Goal: Transaction & Acquisition: Register for event/course

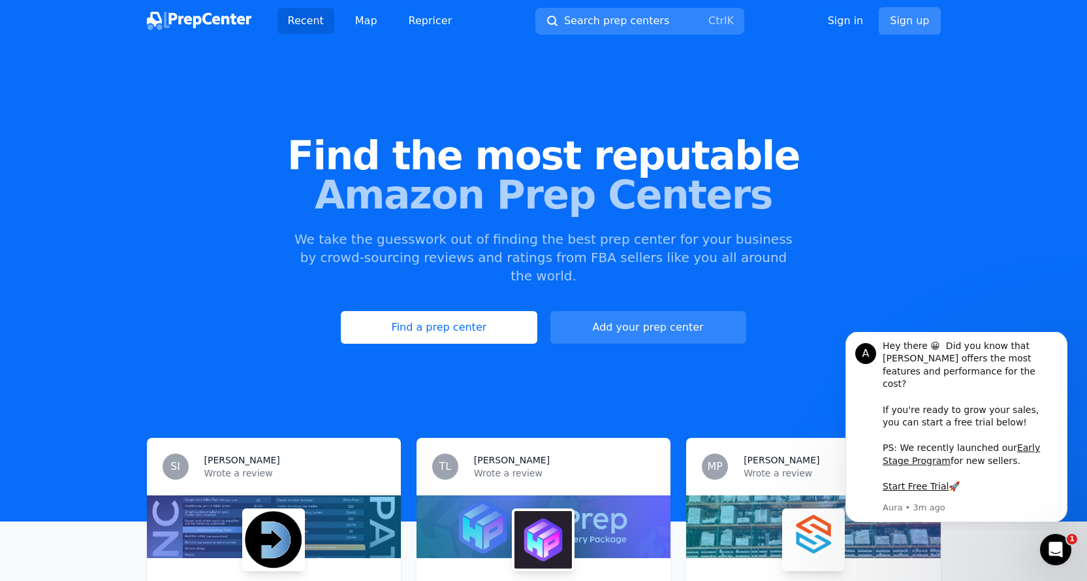
click at [904, 22] on link "Sign up" at bounding box center [909, 20] width 61 height 27
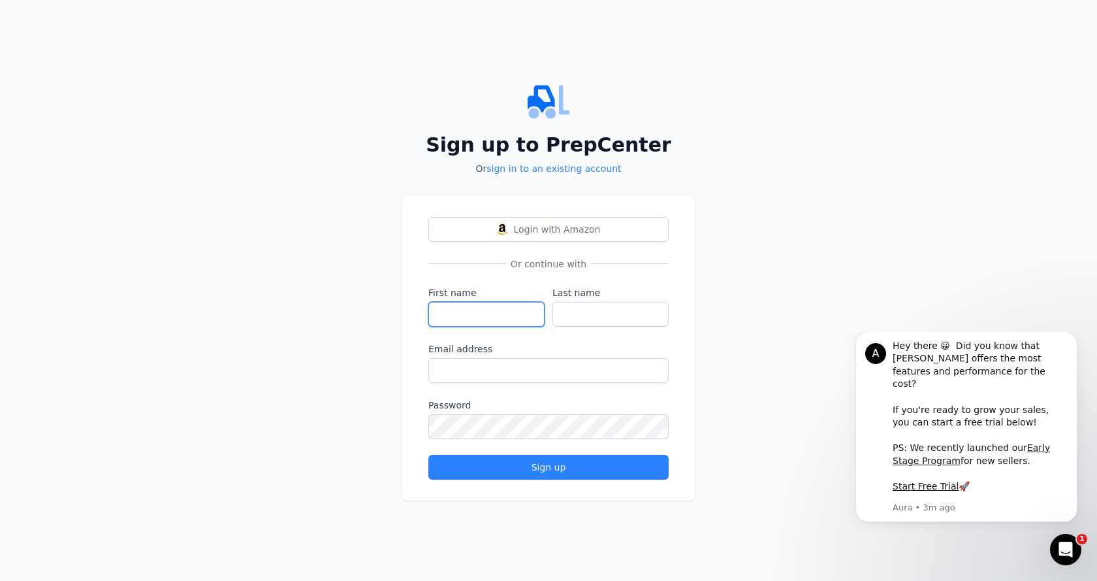
click at [520, 313] on input "First name" at bounding box center [486, 314] width 116 height 25
type input "Ronay"
click at [567, 314] on input "civak" at bounding box center [610, 314] width 116 height 25
type input "Civak"
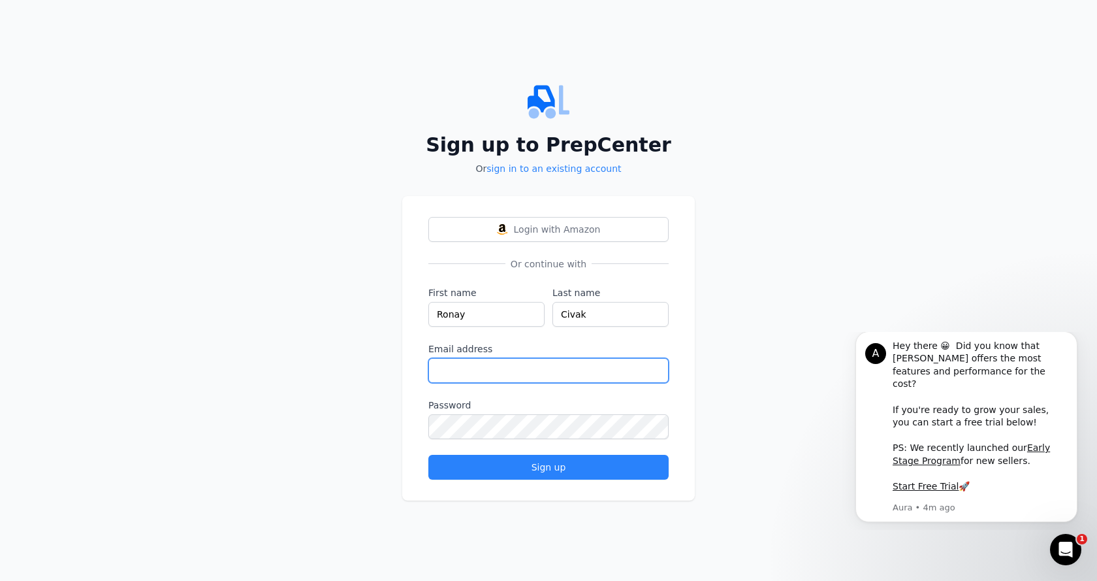
click at [562, 370] on input "Email address" at bounding box center [548, 370] width 240 height 25
paste input "[EMAIL_ADDRESS][DOMAIN_NAME]"
type input "[EMAIL_ADDRESS][DOMAIN_NAME]"
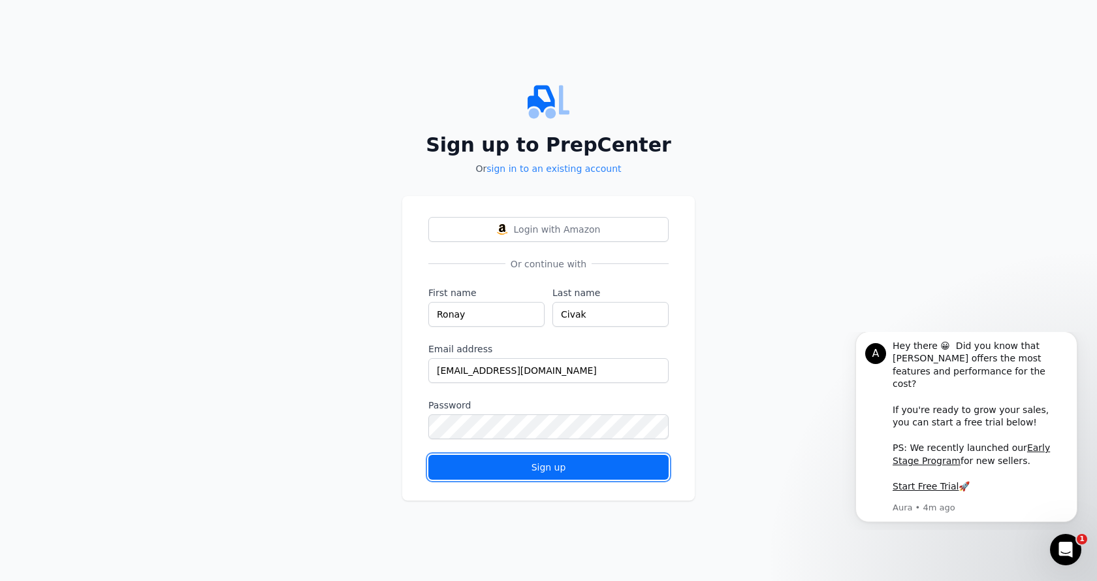
click at [544, 464] on div "Sign up" at bounding box center [548, 466] width 218 height 13
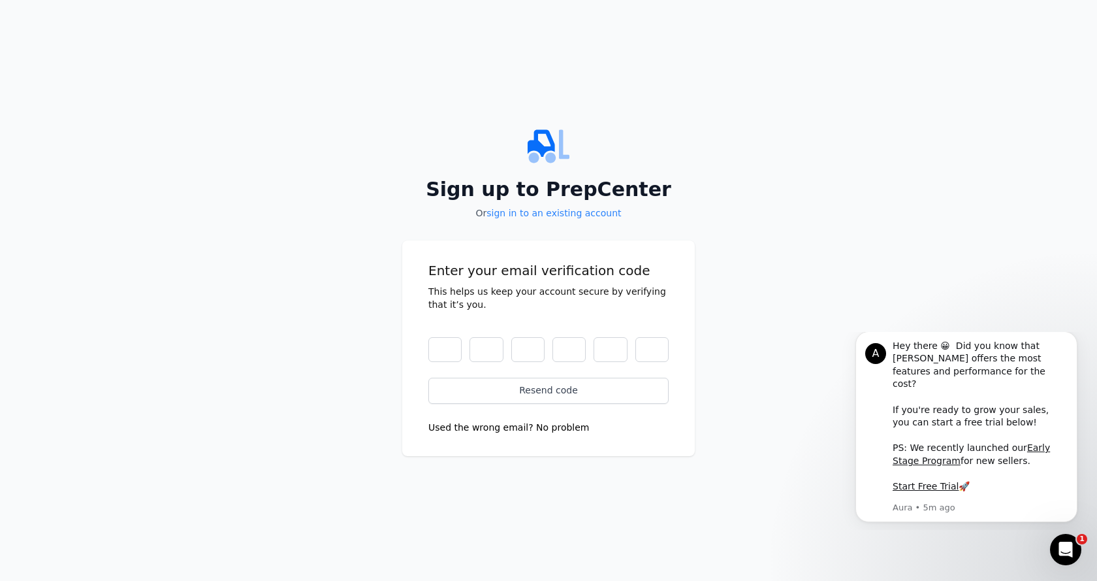
click at [899, 300] on div "Sign up to PrepCenter Or sign in to an existing account Enter your email verifi…" at bounding box center [548, 290] width 1097 height 581
click at [459, 346] on input "text" at bounding box center [444, 349] width 33 height 25
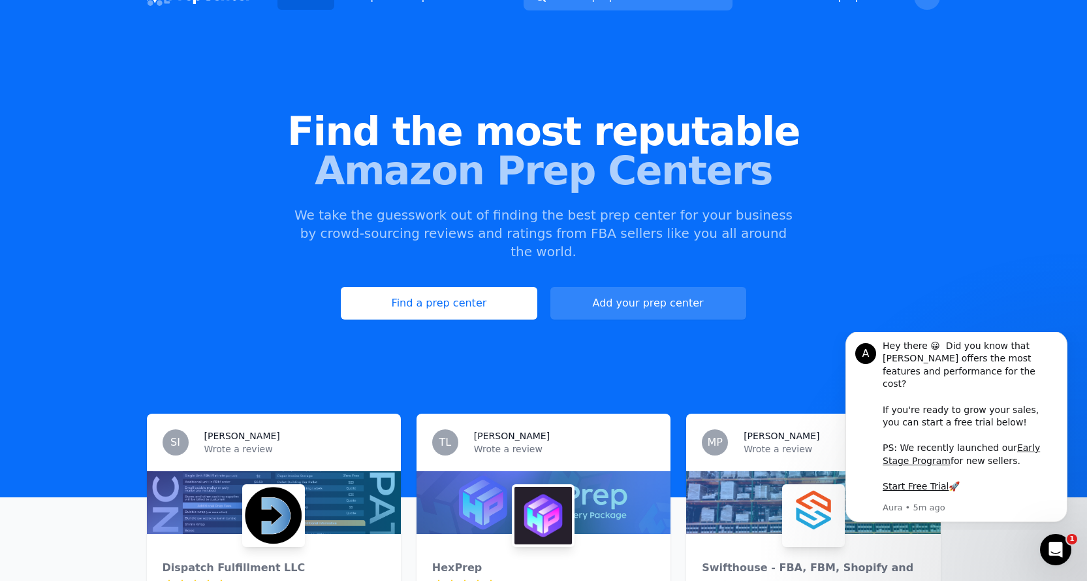
scroll to position [42, 0]
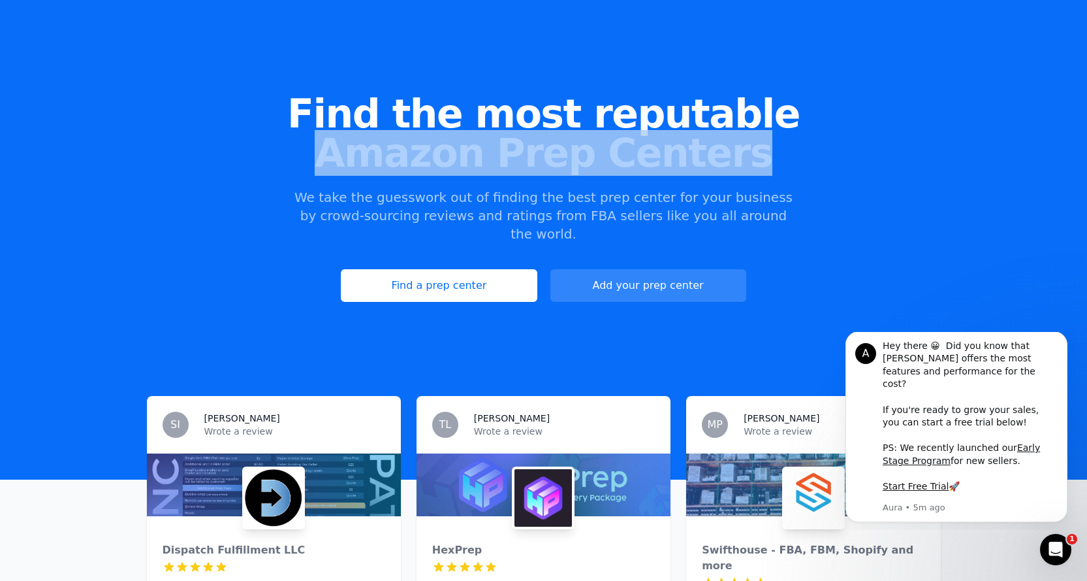
drag, startPoint x: 346, startPoint y: 151, endPoint x: 744, endPoint y: 155, distance: 397.7
click at [744, 155] on span "Amazon Prep Centers" at bounding box center [543, 152] width 1045 height 39
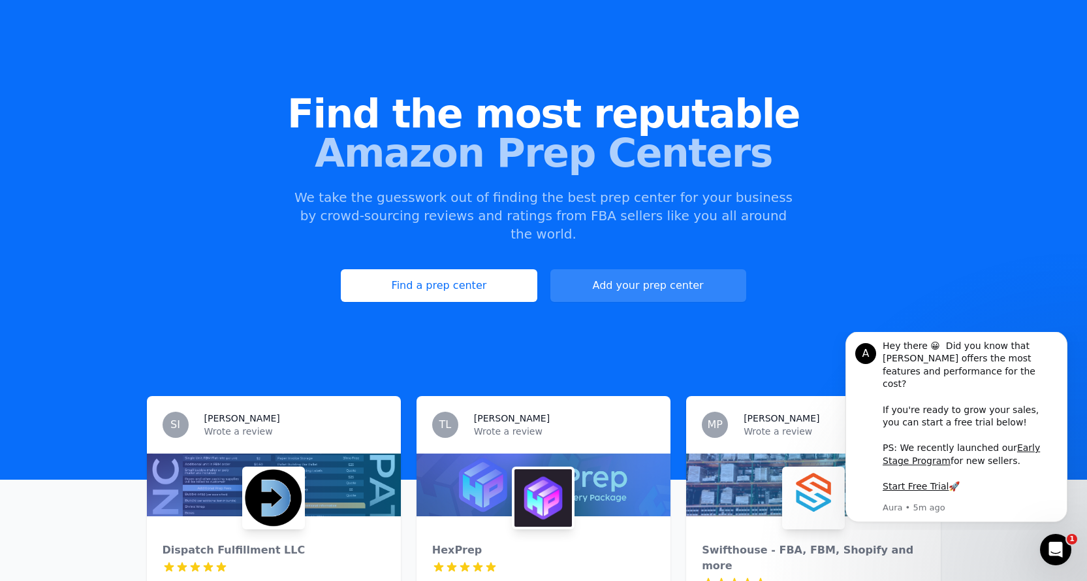
click at [665, 187] on div "Find the most reputable Amazon Prep Centers We take the guesswork out of findin…" at bounding box center [543, 198] width 1087 height 354
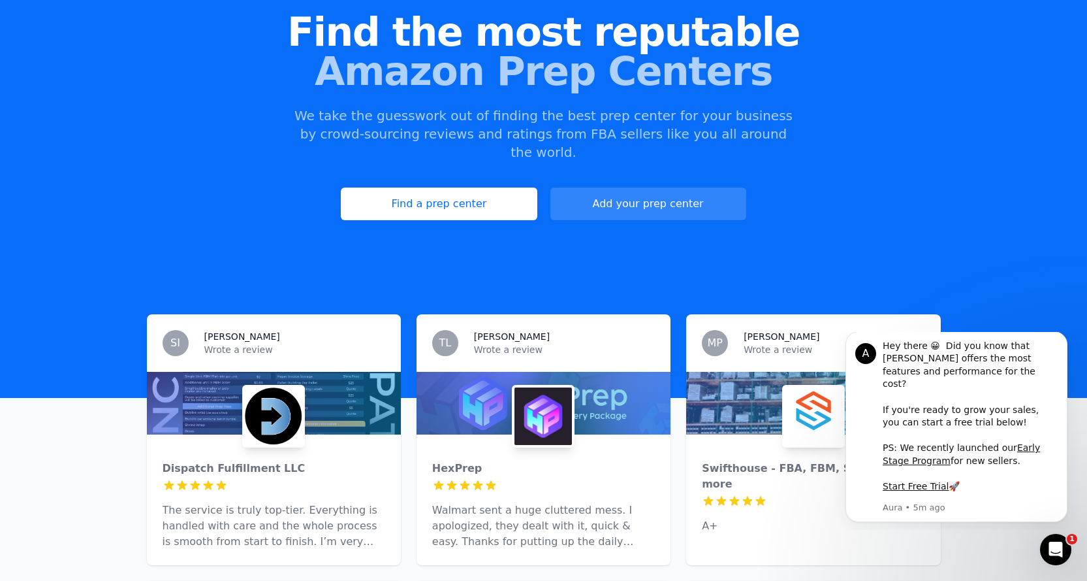
scroll to position [145, 0]
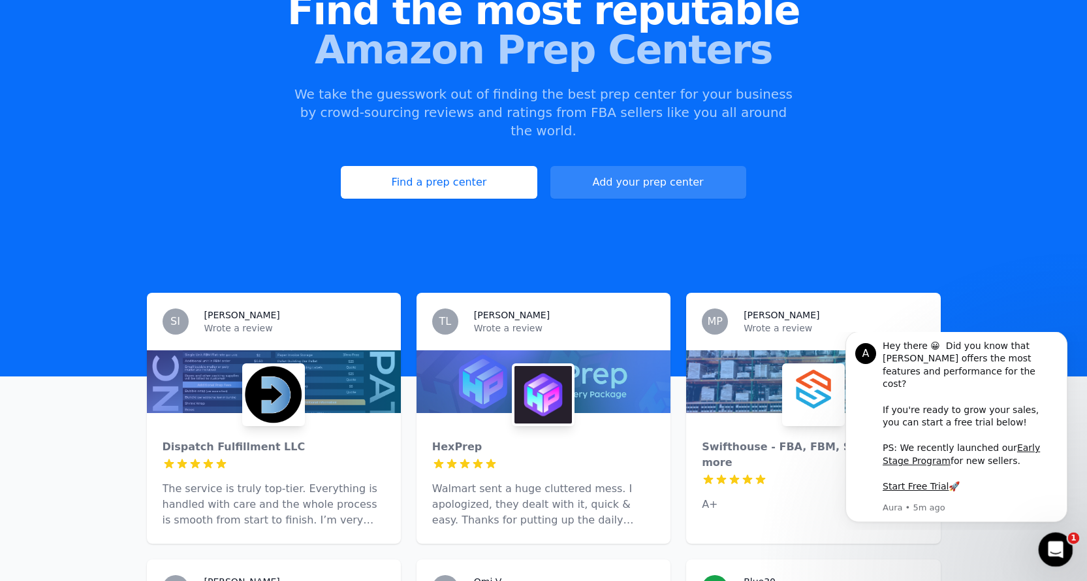
click at [1054, 553] on icon "Open Intercom Messenger" at bounding box center [1054, 548] width 22 height 22
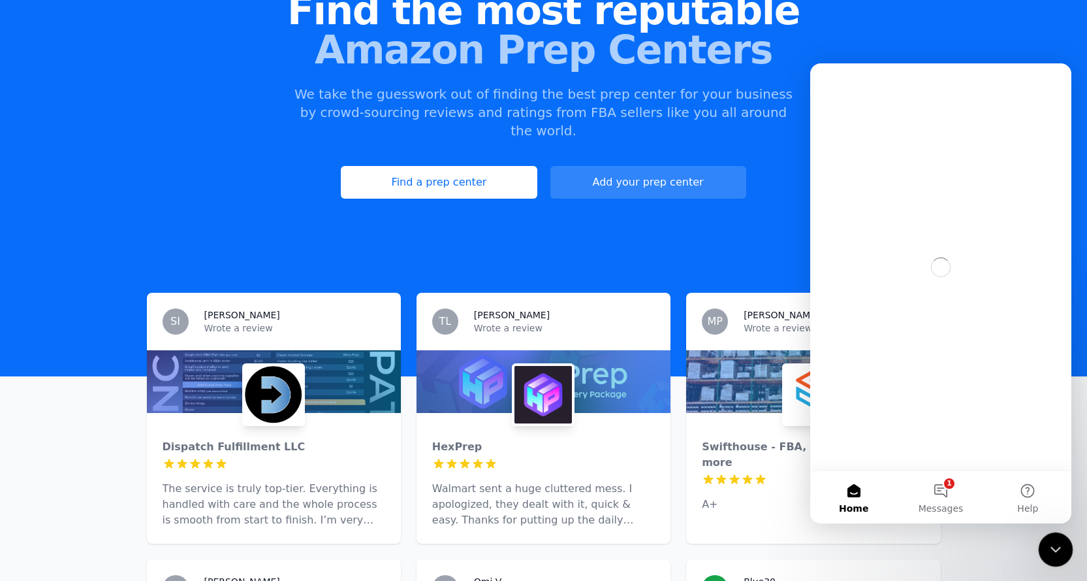
scroll to position [0, 0]
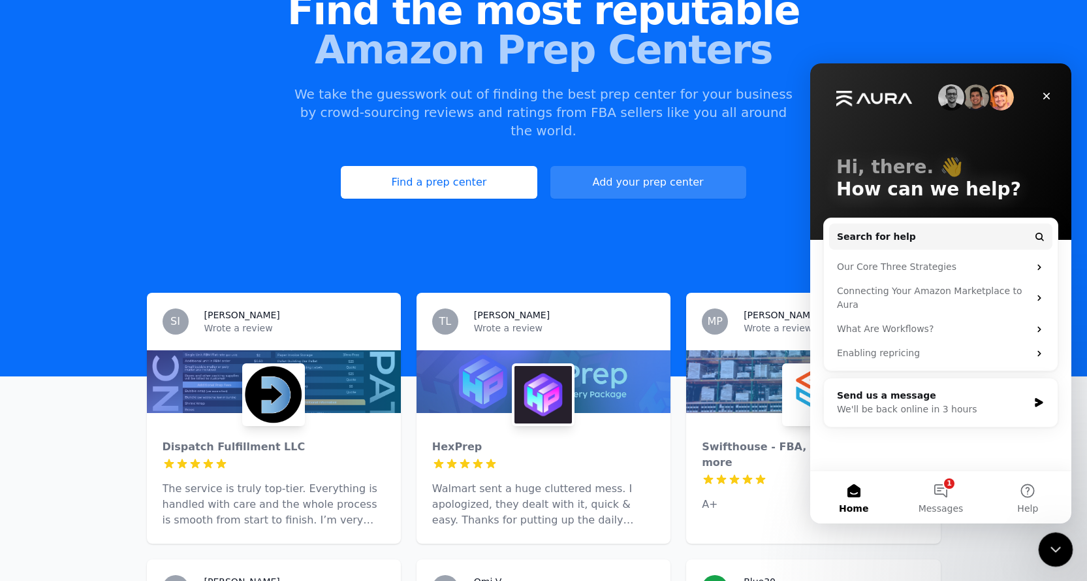
click at [1052, 538] on div "Close Intercom Messenger" at bounding box center [1053, 547] width 31 height 31
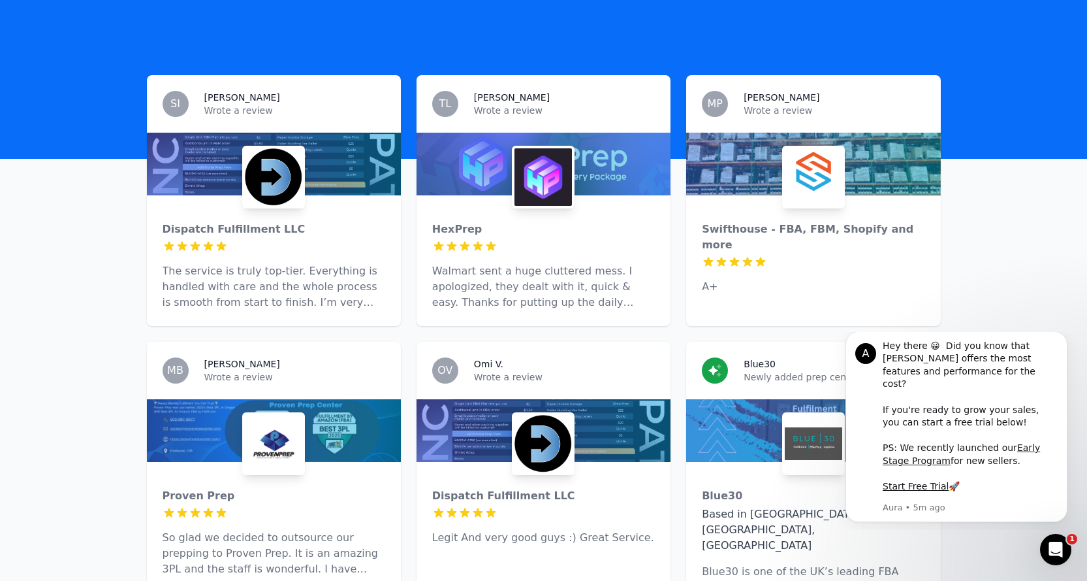
scroll to position [356, 0]
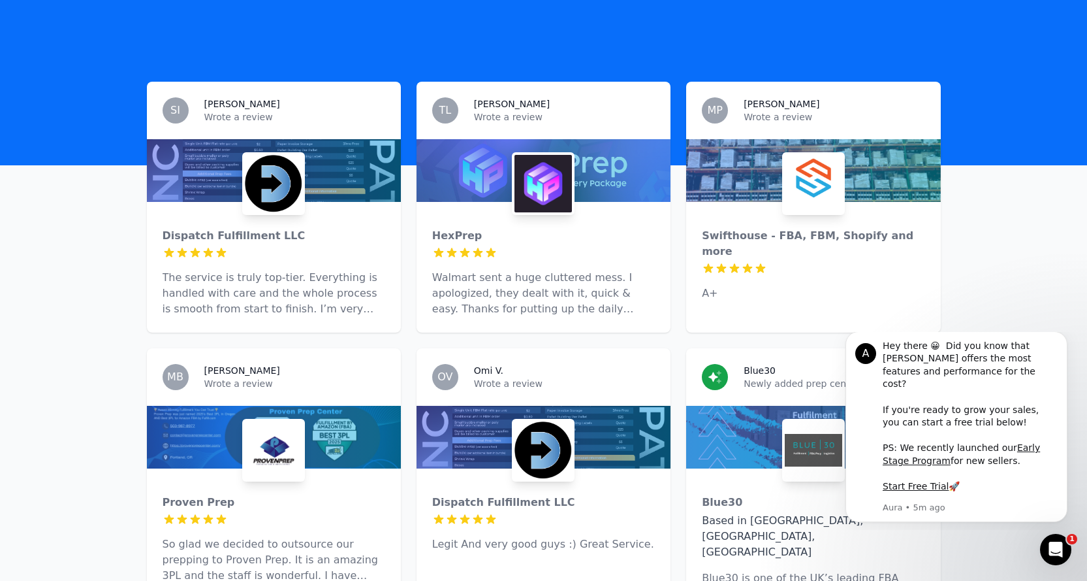
click at [554, 202] on div "HexPrep 5 out of 5 stars Walmart sent a huge cluttered mess. I apologized, they…" at bounding box center [544, 267] width 254 height 131
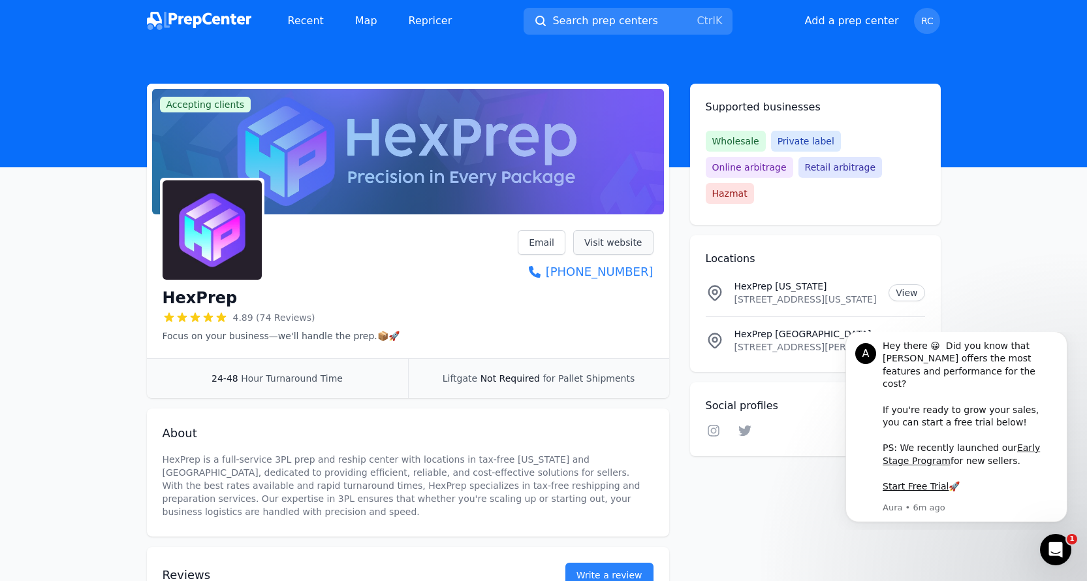
click at [614, 240] on link "Visit website" at bounding box center [613, 242] width 80 height 25
